Goal: Task Accomplishment & Management: Manage account settings

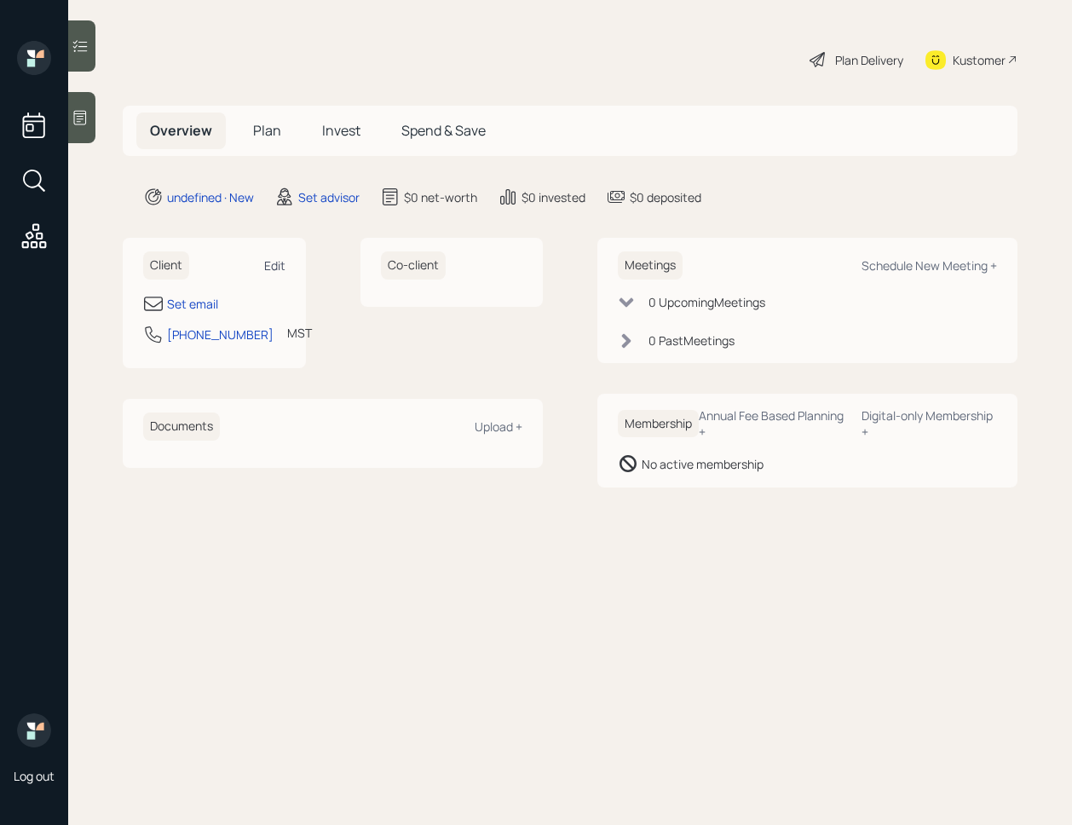
click at [275, 262] on div "Edit" at bounding box center [274, 265] width 21 height 16
select select "America/[GEOGRAPHIC_DATA]"
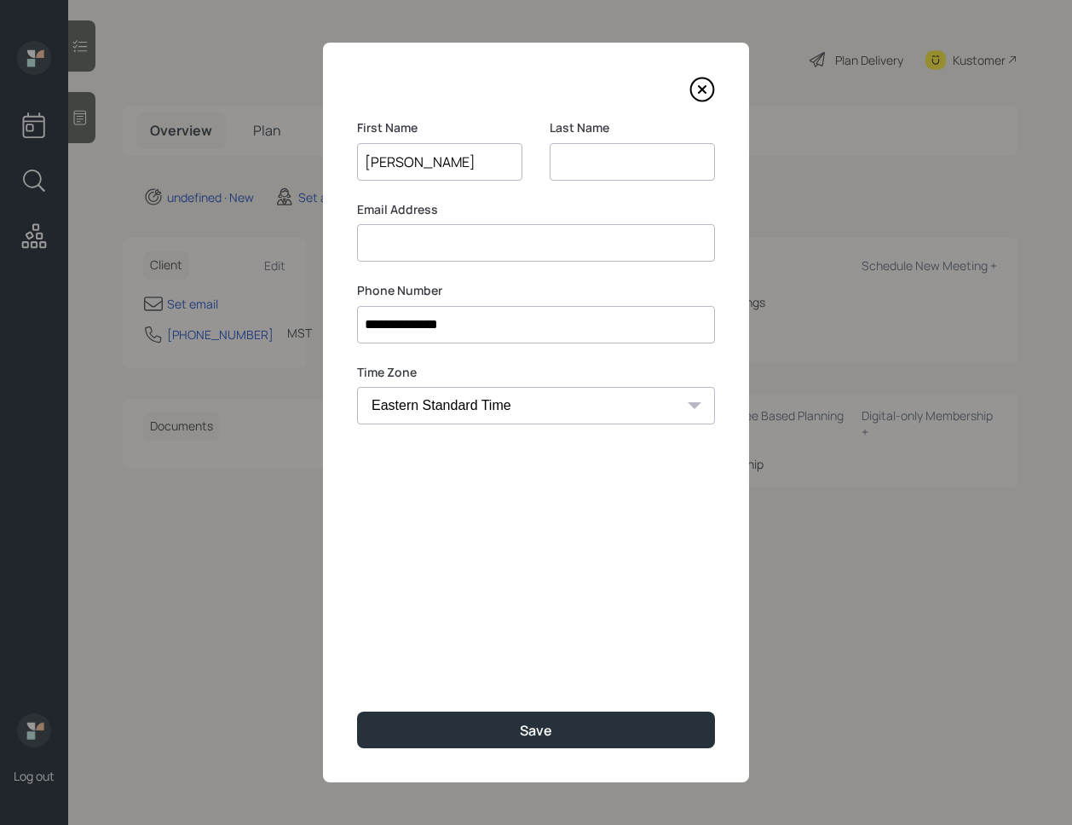
click at [424, 159] on input "[PERSON_NAME]" at bounding box center [439, 161] width 165 height 37
click at [424, 159] on input "Chase Roe" at bounding box center [439, 161] width 165 height 37
type input "Chase"
click at [613, 163] on input at bounding box center [632, 161] width 165 height 37
paste input "Roe"
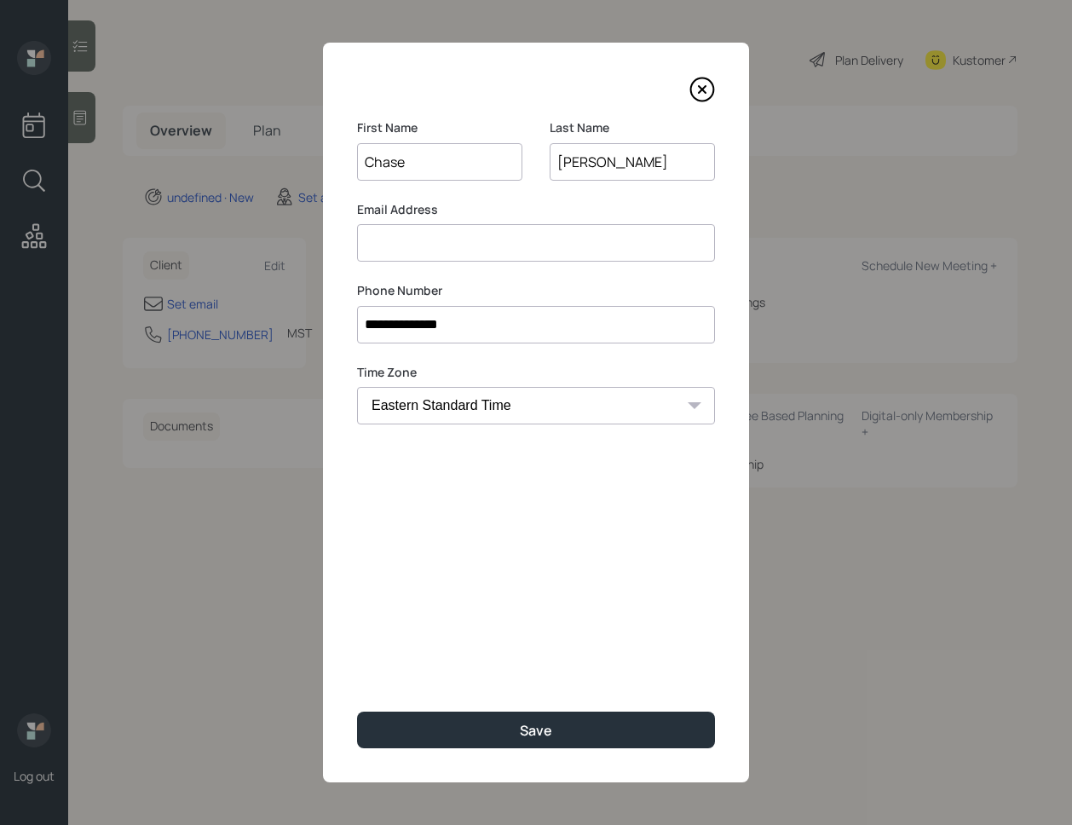
type input "Roe"
click at [442, 229] on input at bounding box center [536, 242] width 358 height 37
click at [511, 234] on input at bounding box center [536, 242] width 358 height 37
click at [655, 288] on label "Phone Number" at bounding box center [536, 290] width 358 height 17
click at [601, 255] on input at bounding box center [536, 242] width 358 height 37
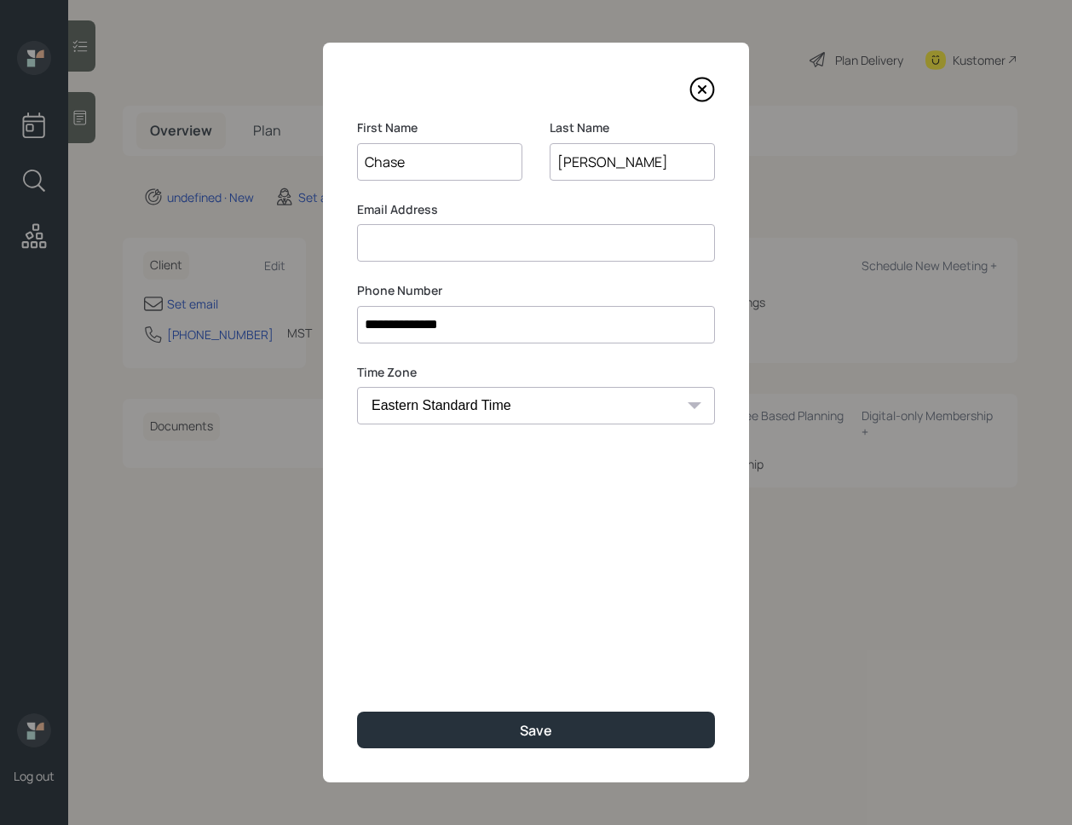
click at [511, 247] on input at bounding box center [536, 242] width 358 height 37
click at [461, 240] on input at bounding box center [536, 242] width 358 height 37
click at [448, 240] on input at bounding box center [536, 242] width 358 height 37
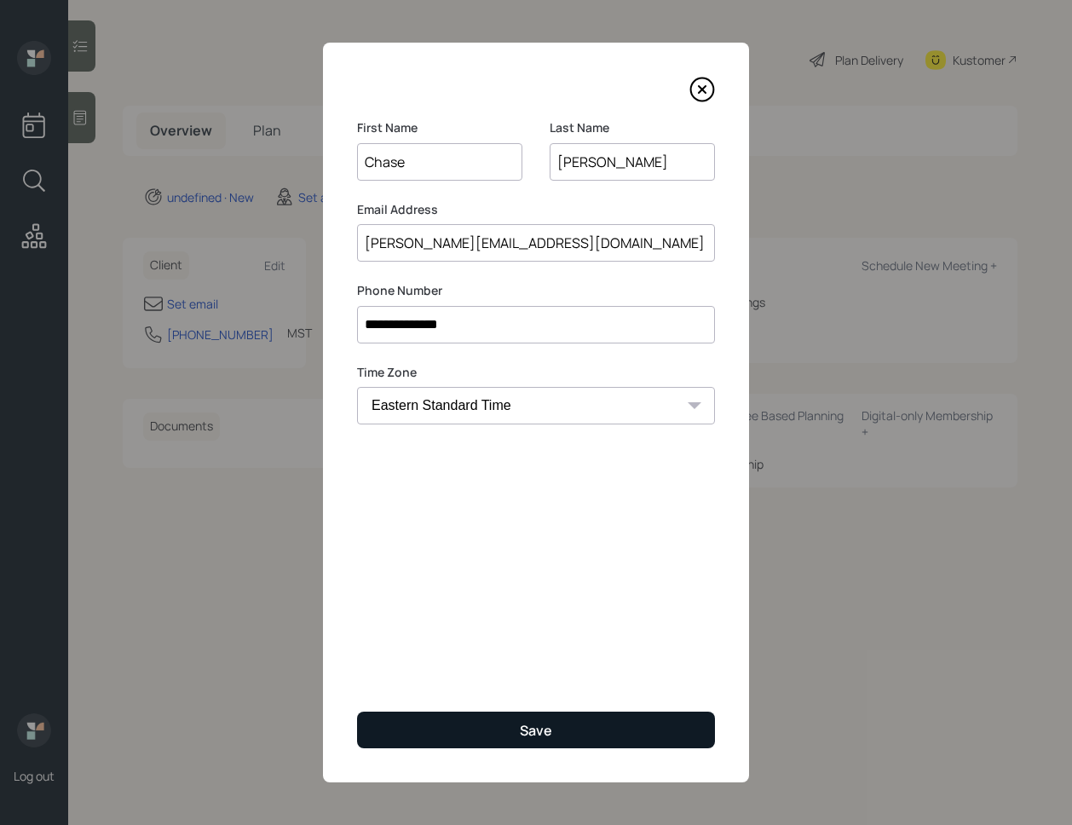
type input "roeiface@hotmail.com"
click at [522, 730] on div "Save" at bounding box center [536, 730] width 32 height 19
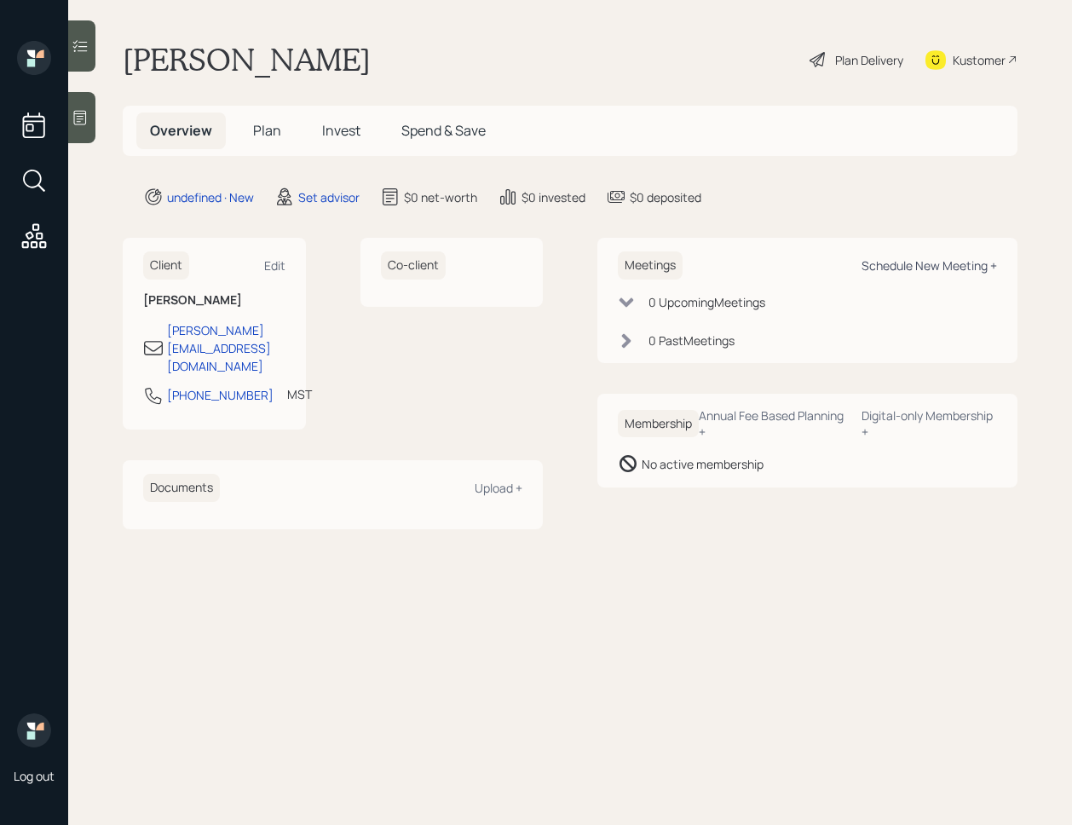
click at [917, 268] on div "Schedule New Meeting +" at bounding box center [930, 265] width 136 height 16
select select "round-robin"
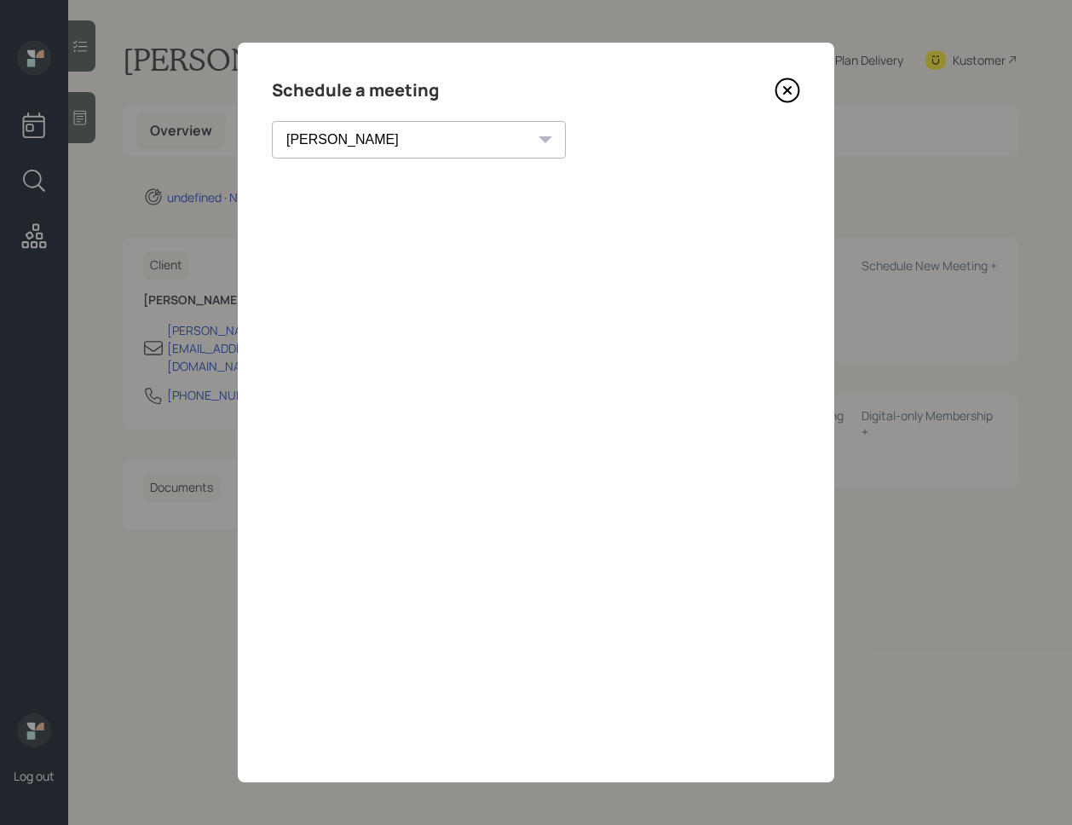
click at [779, 89] on icon at bounding box center [788, 91] width 26 height 26
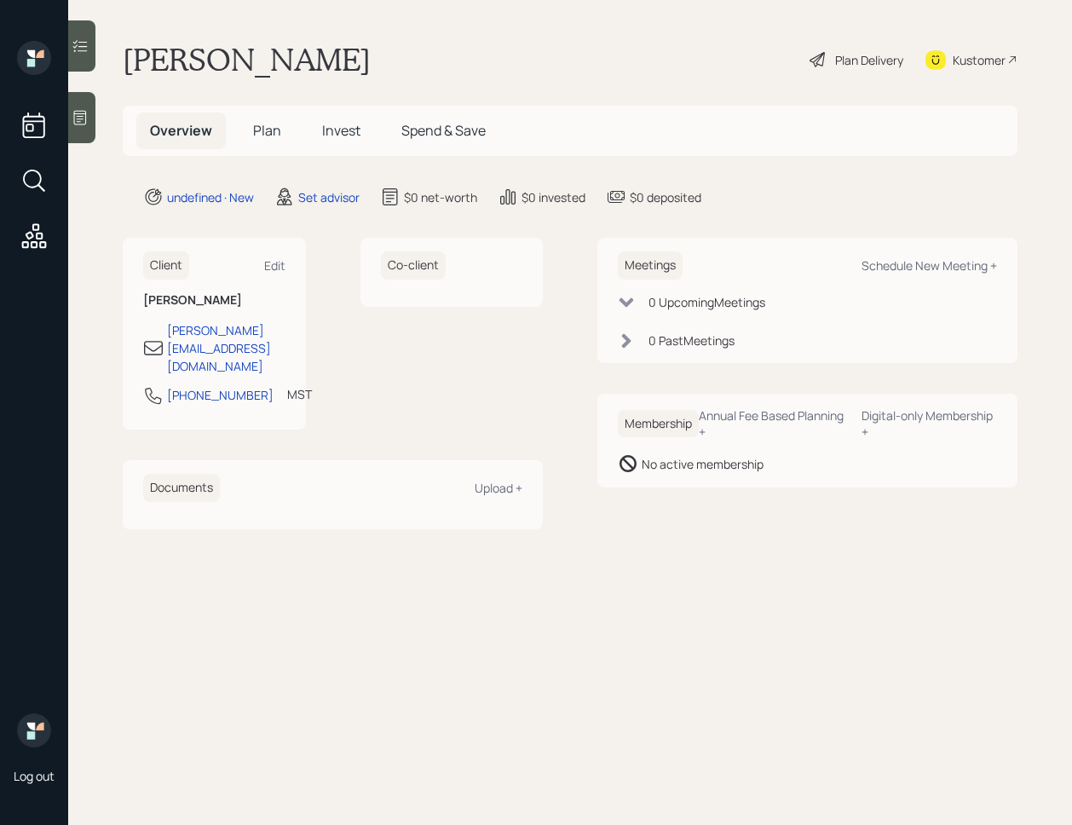
click at [86, 114] on icon at bounding box center [80, 118] width 13 height 14
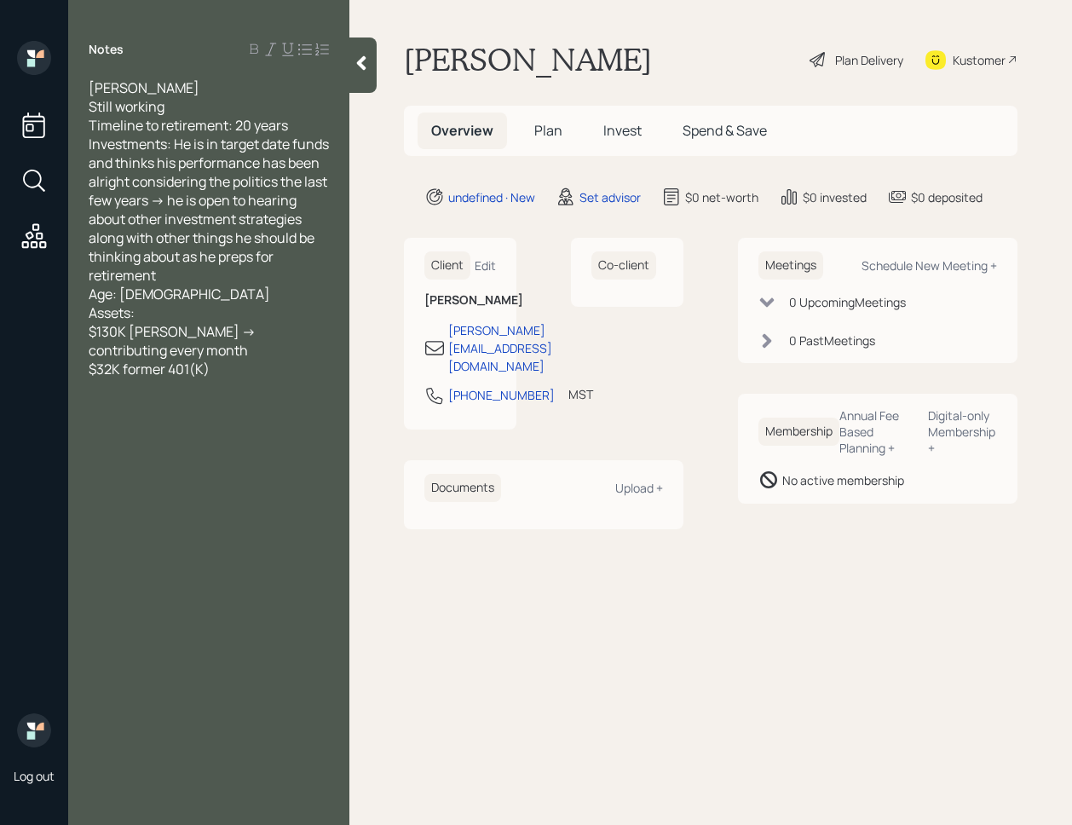
click at [364, 82] on div at bounding box center [362, 64] width 27 height 55
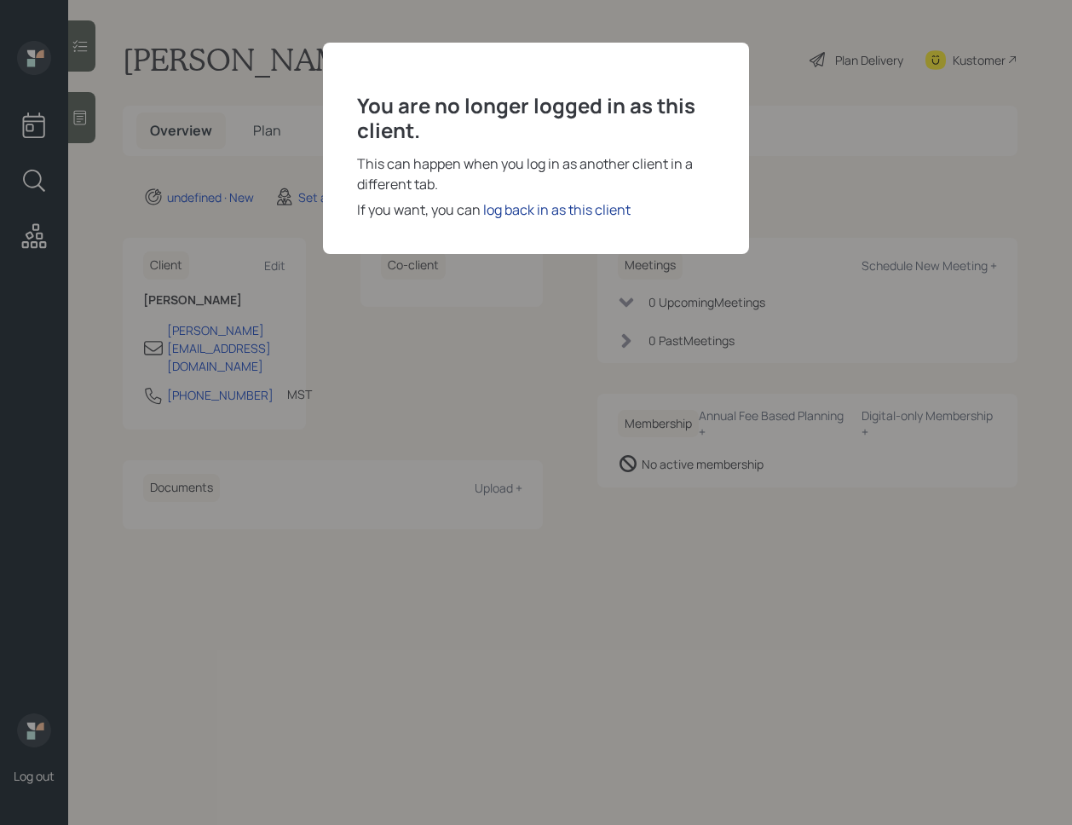
click at [522, 208] on div "log back in as this client" at bounding box center [556, 209] width 147 height 20
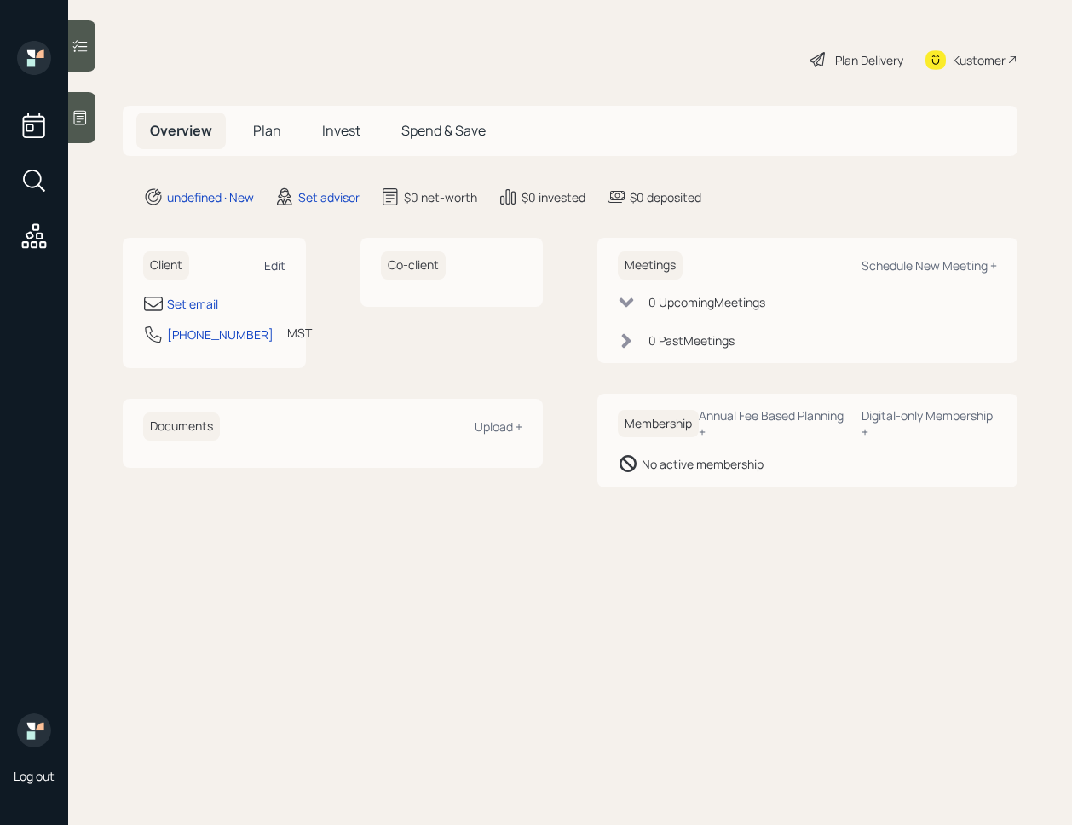
click at [274, 263] on div "Edit" at bounding box center [274, 265] width 21 height 16
select select "America/[GEOGRAPHIC_DATA]"
